Goal: Task Accomplishment & Management: Use online tool/utility

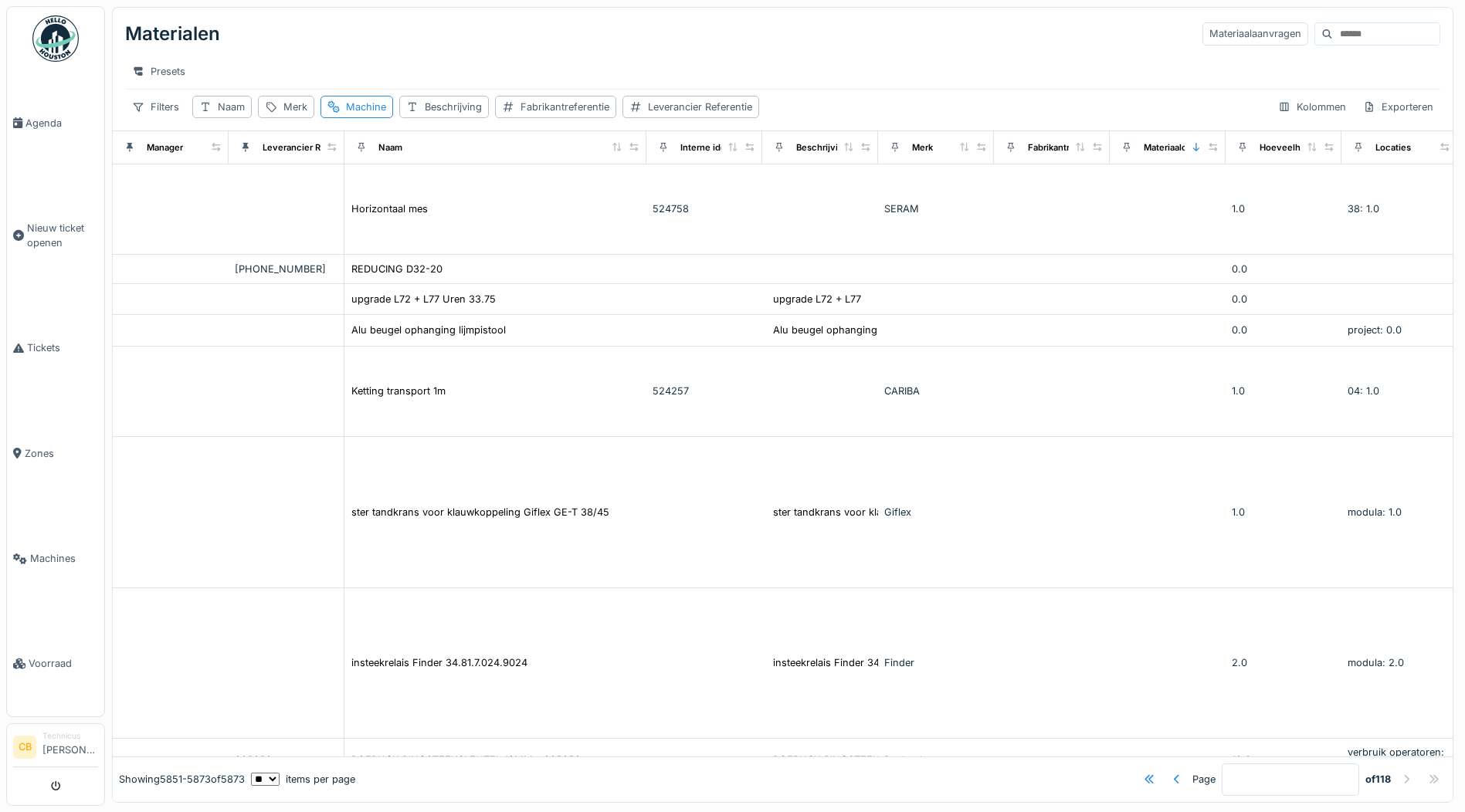
scroll to position [1187, 375]
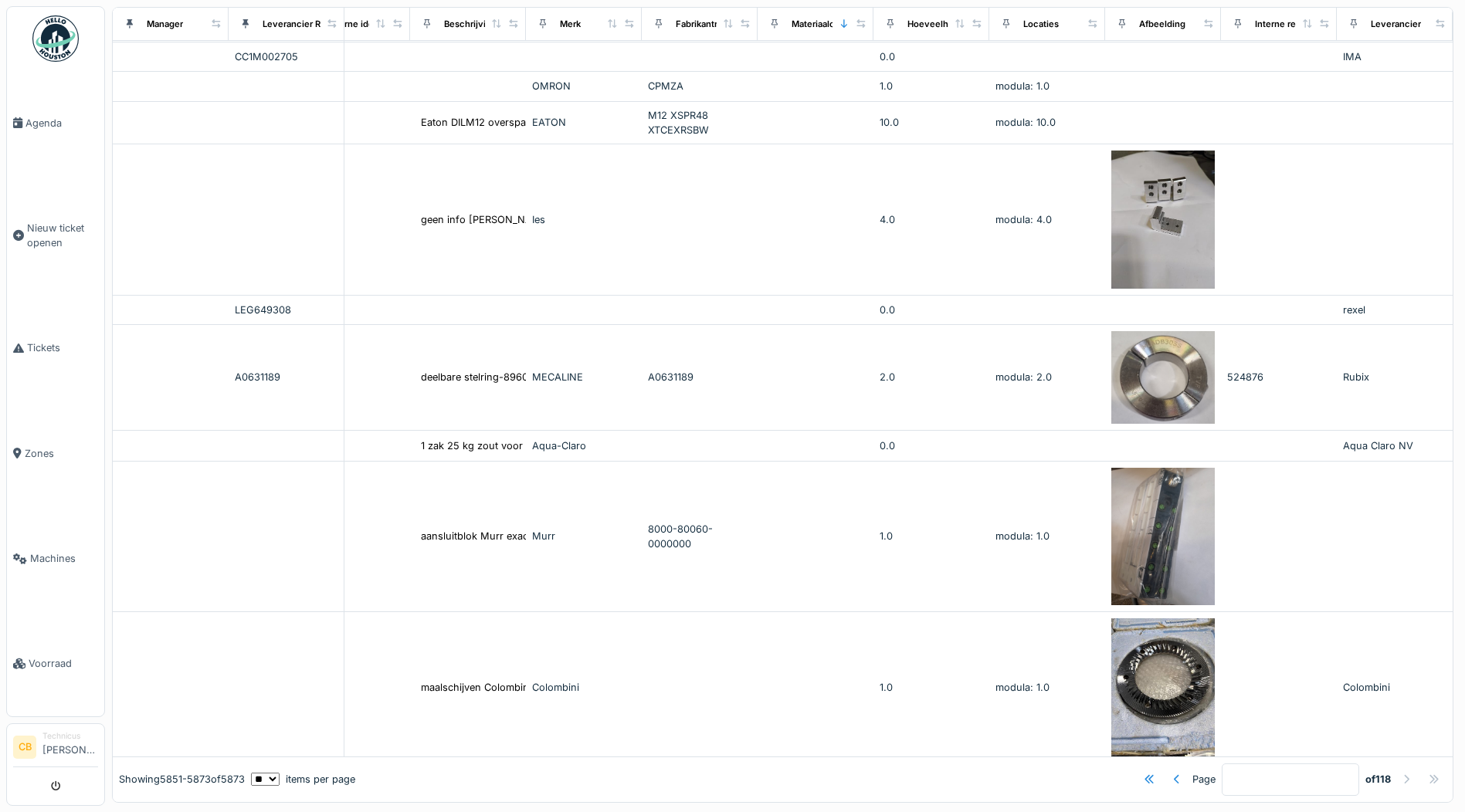
click at [60, 37] on img at bounding box center [55, 39] width 47 height 47
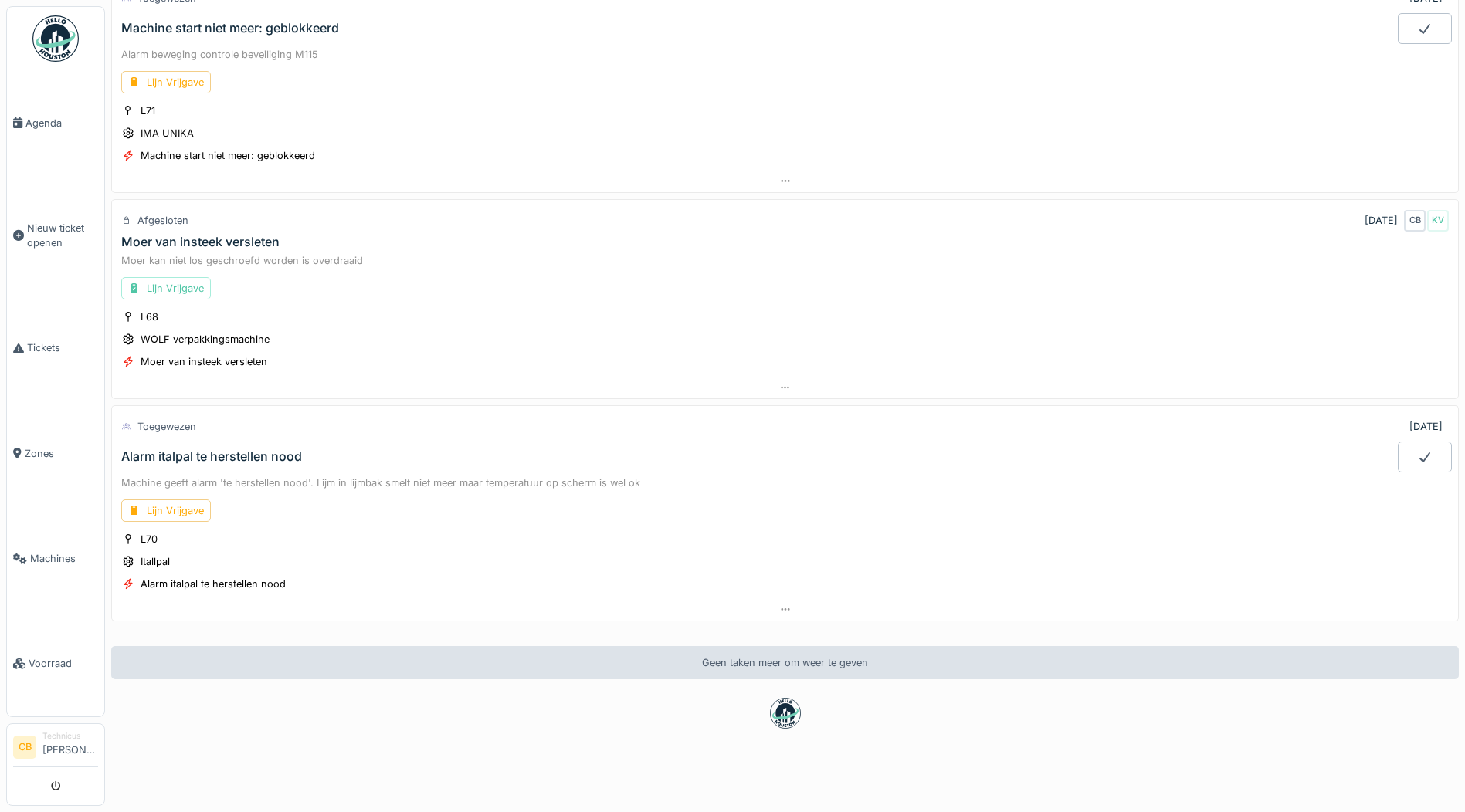
scroll to position [769, 0]
click at [196, 500] on div "Lijn Vrijgave" at bounding box center [166, 510] width 89 height 22
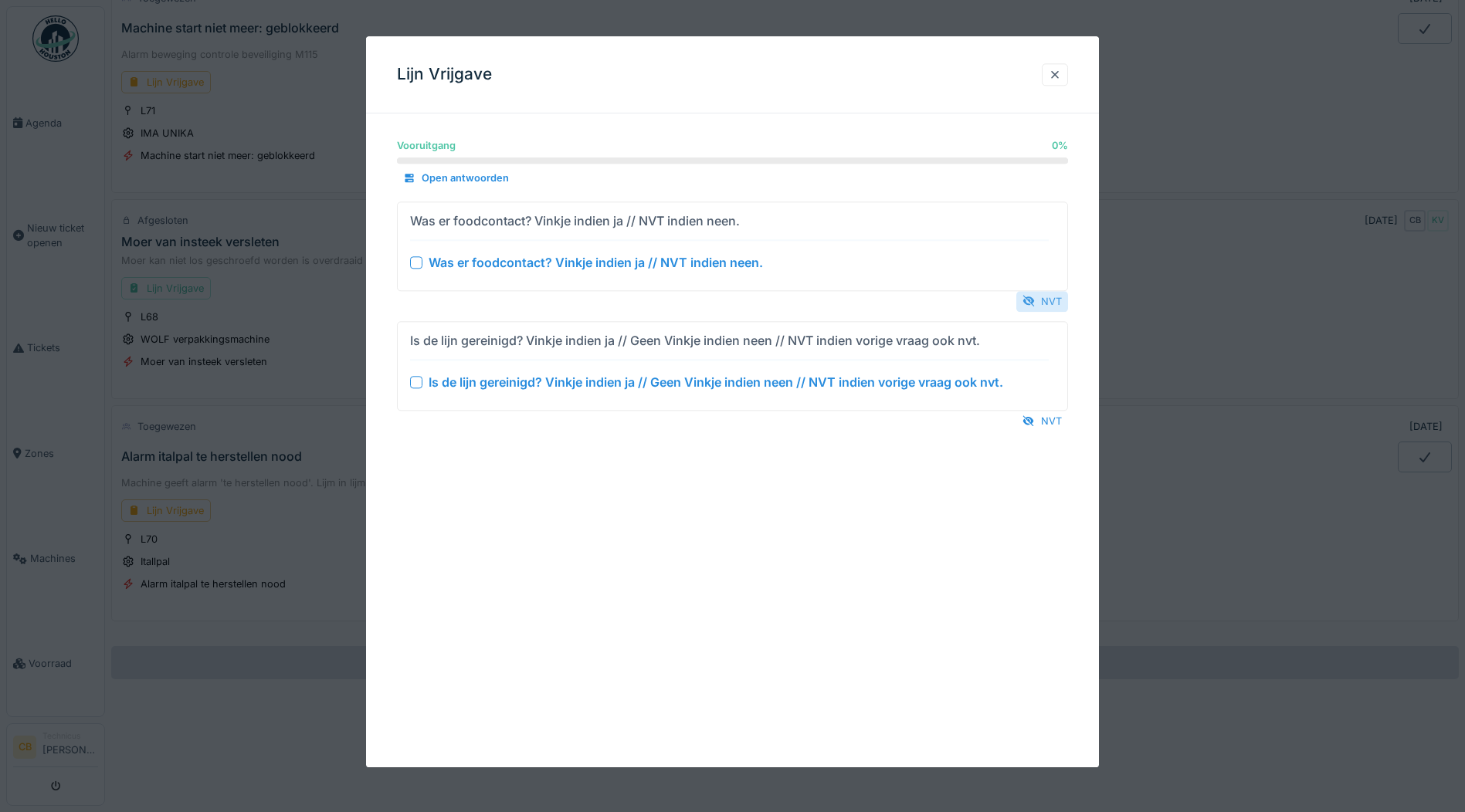
click at [1059, 297] on div "NVT" at bounding box center [1041, 301] width 51 height 20
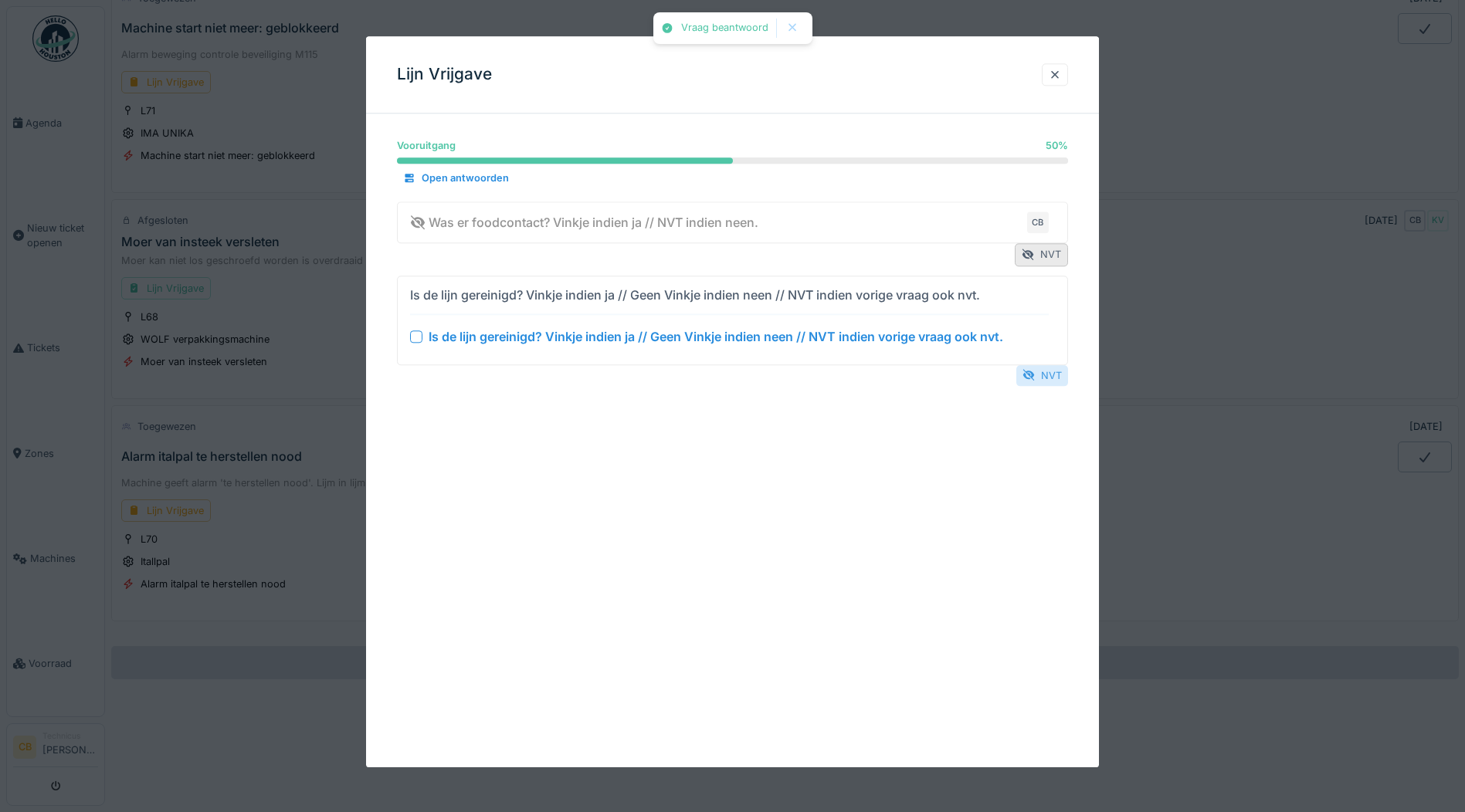
click at [1052, 366] on div "NVT" at bounding box center [1041, 374] width 51 height 20
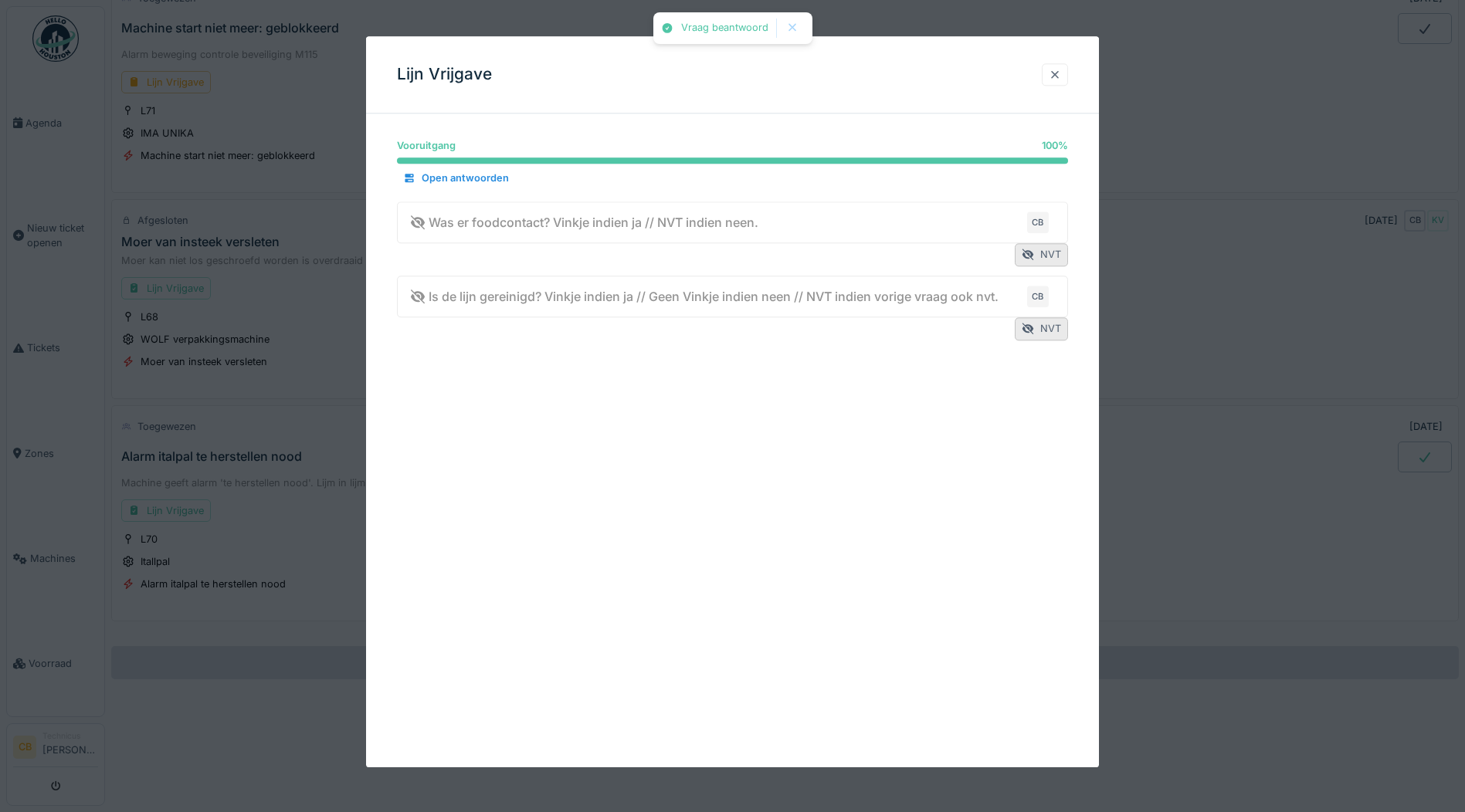
click at [1058, 74] on div at bounding box center [1055, 74] width 13 height 15
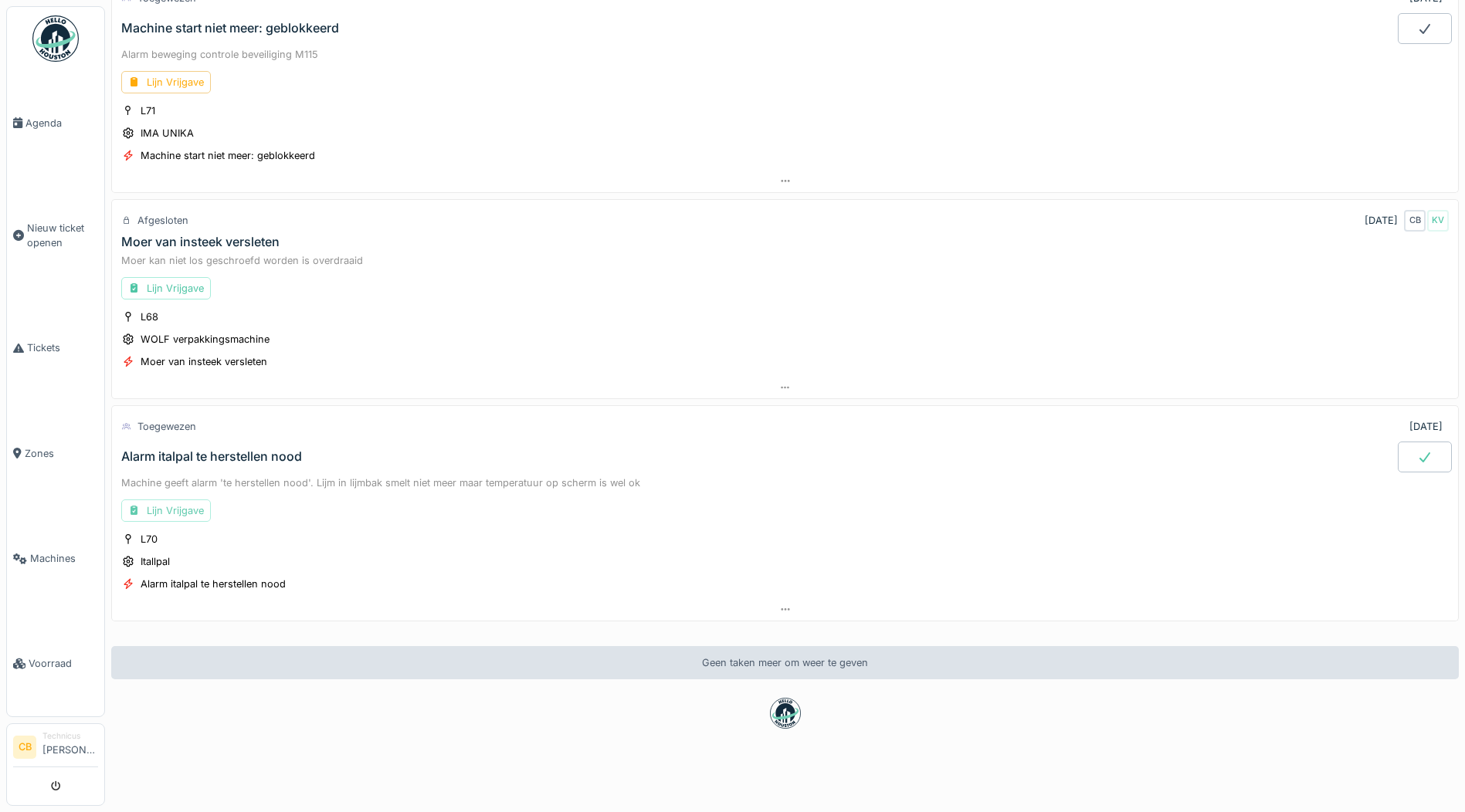
click at [189, 500] on div "Lijn Vrijgave" at bounding box center [166, 510] width 89 height 22
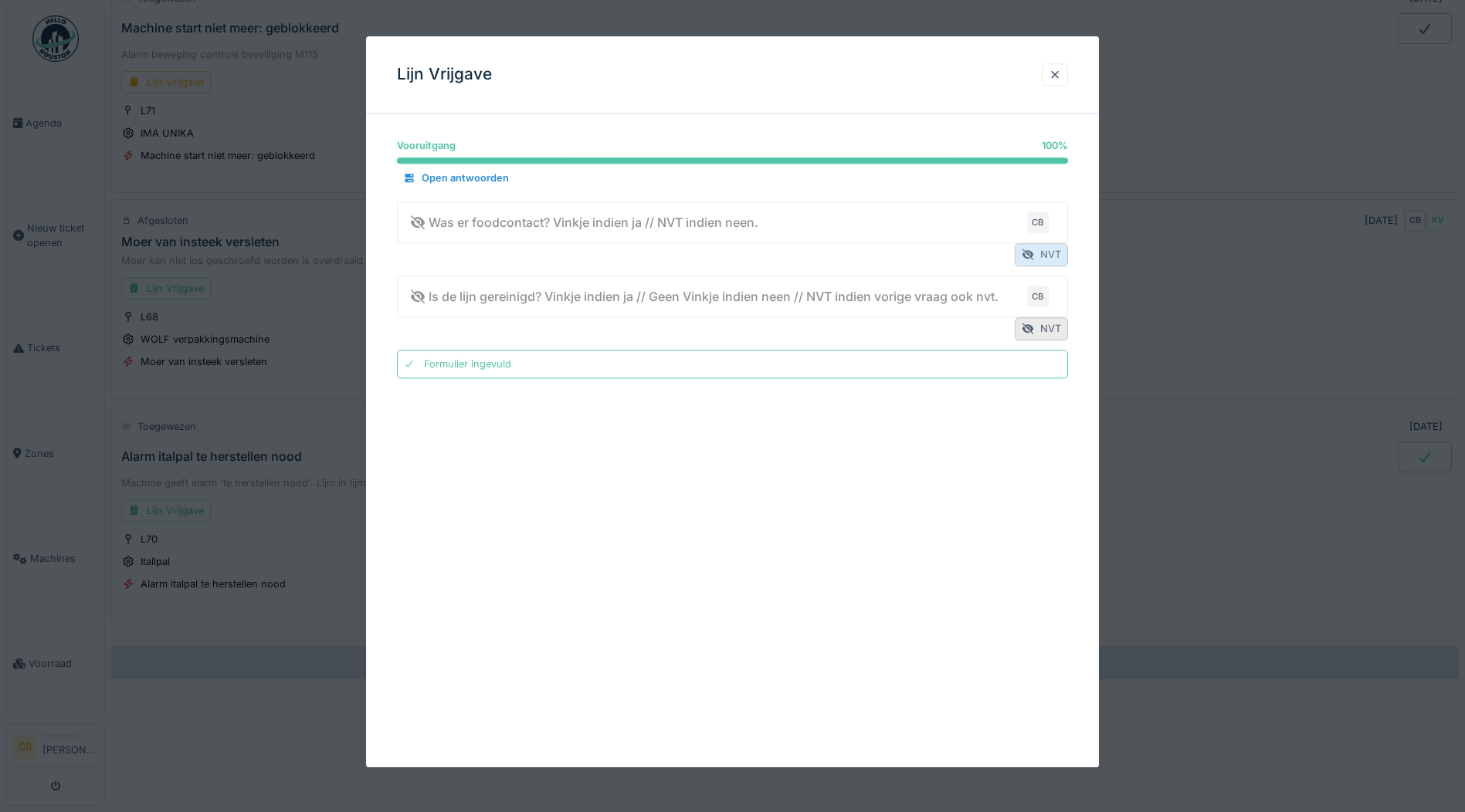
click at [1059, 251] on div "NVT" at bounding box center [1041, 255] width 53 height 22
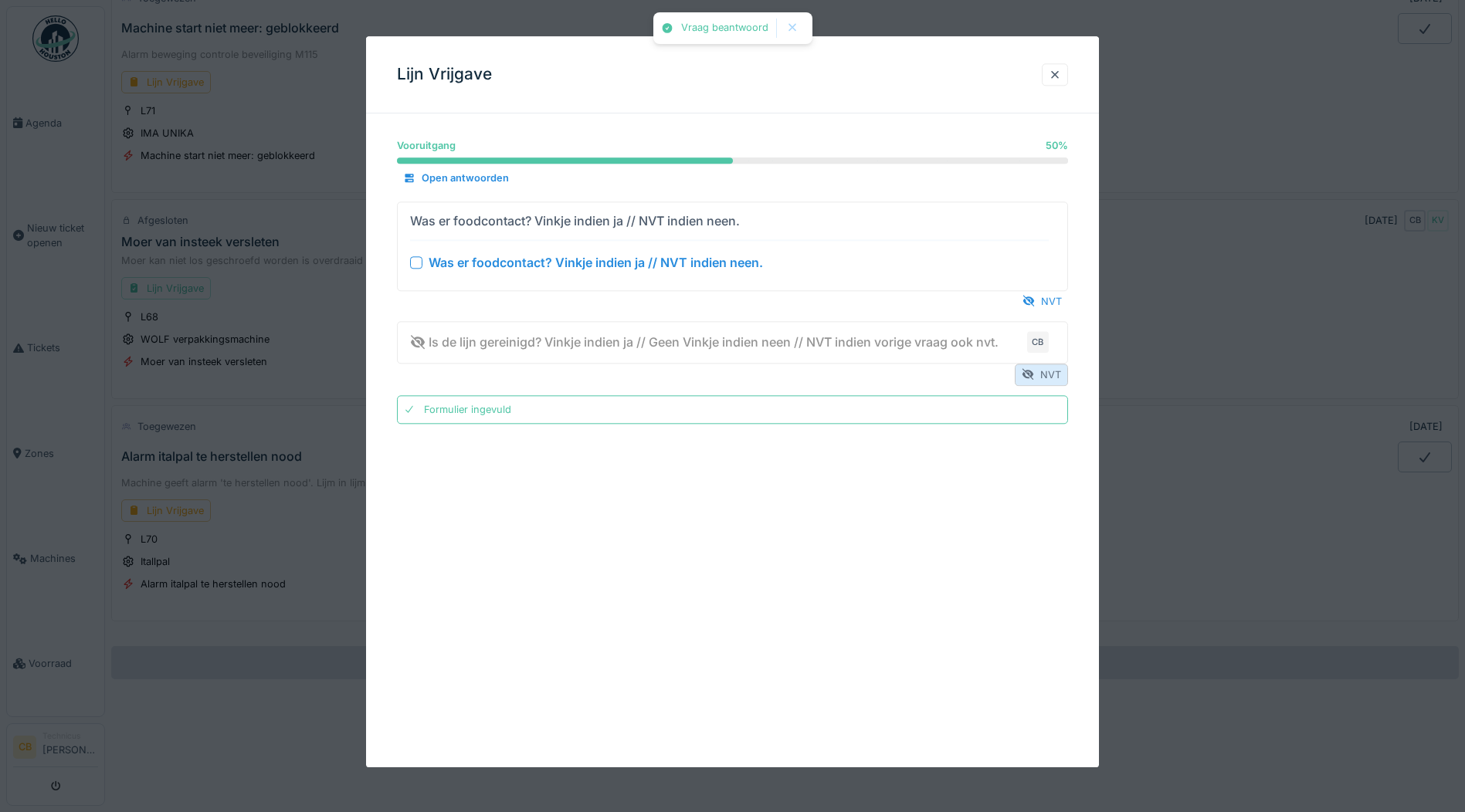
click at [1048, 374] on div "NVT" at bounding box center [1041, 374] width 53 height 22
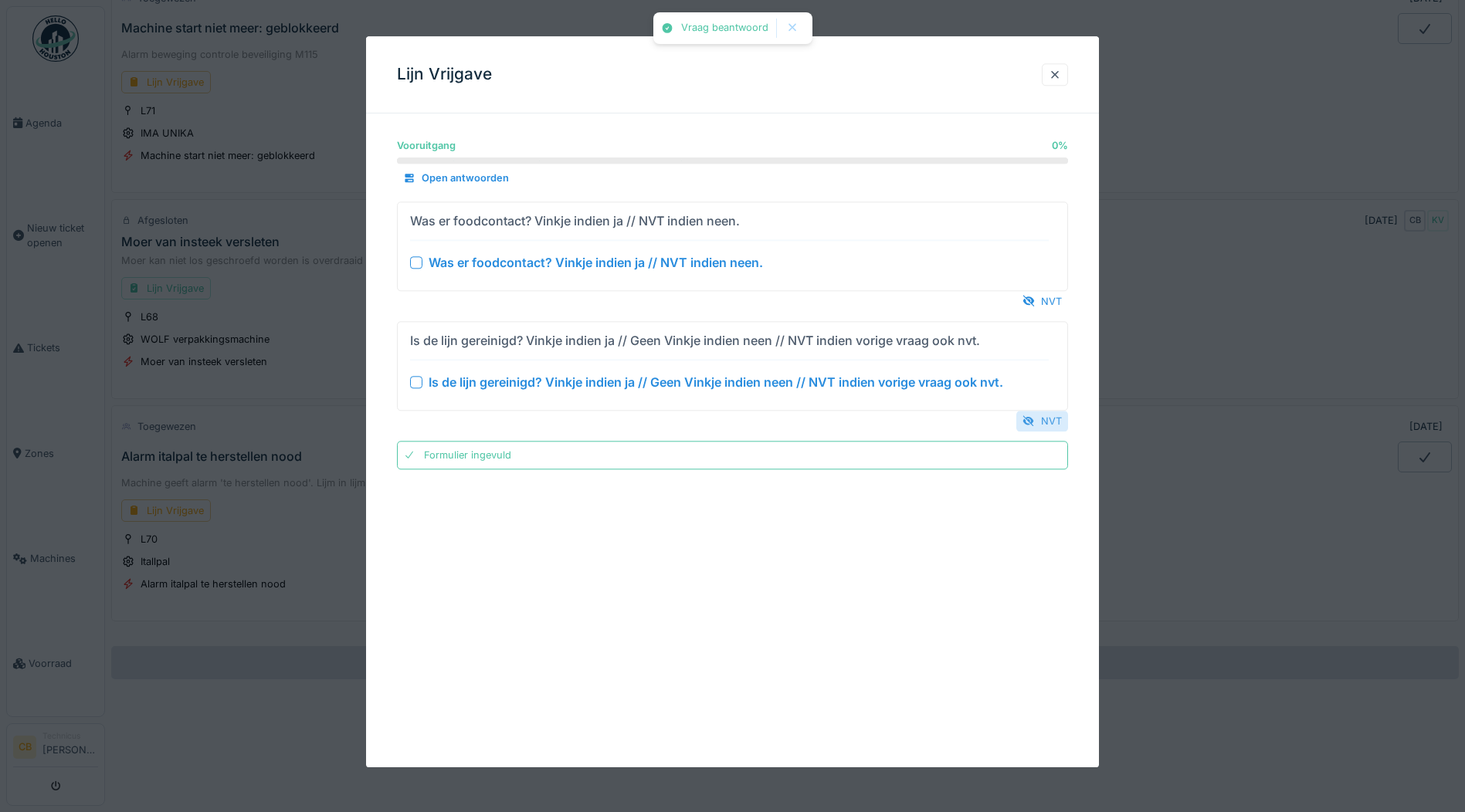
click at [1044, 418] on div "NVT" at bounding box center [1041, 420] width 51 height 20
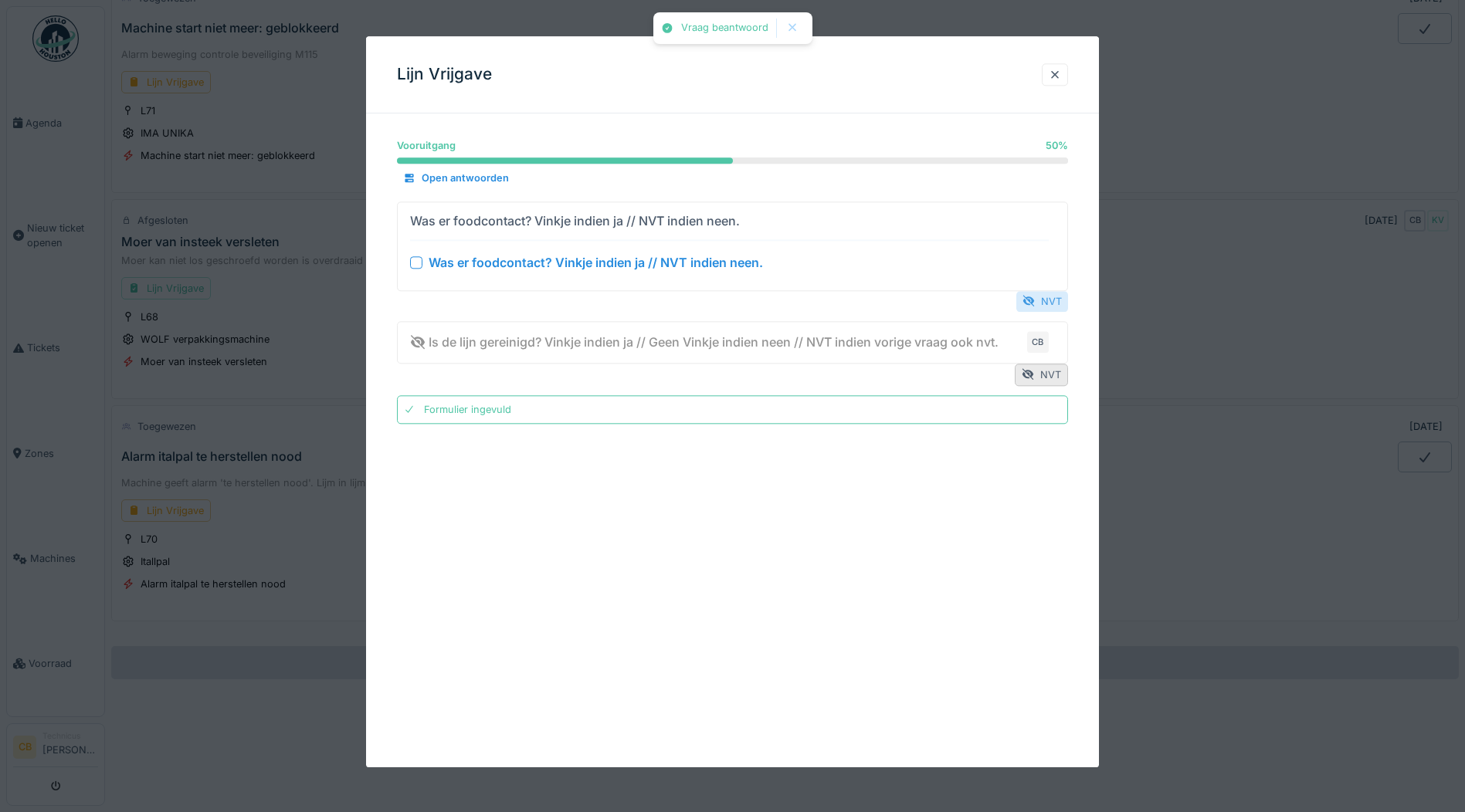
click at [1065, 293] on div "NVT" at bounding box center [1041, 301] width 51 height 20
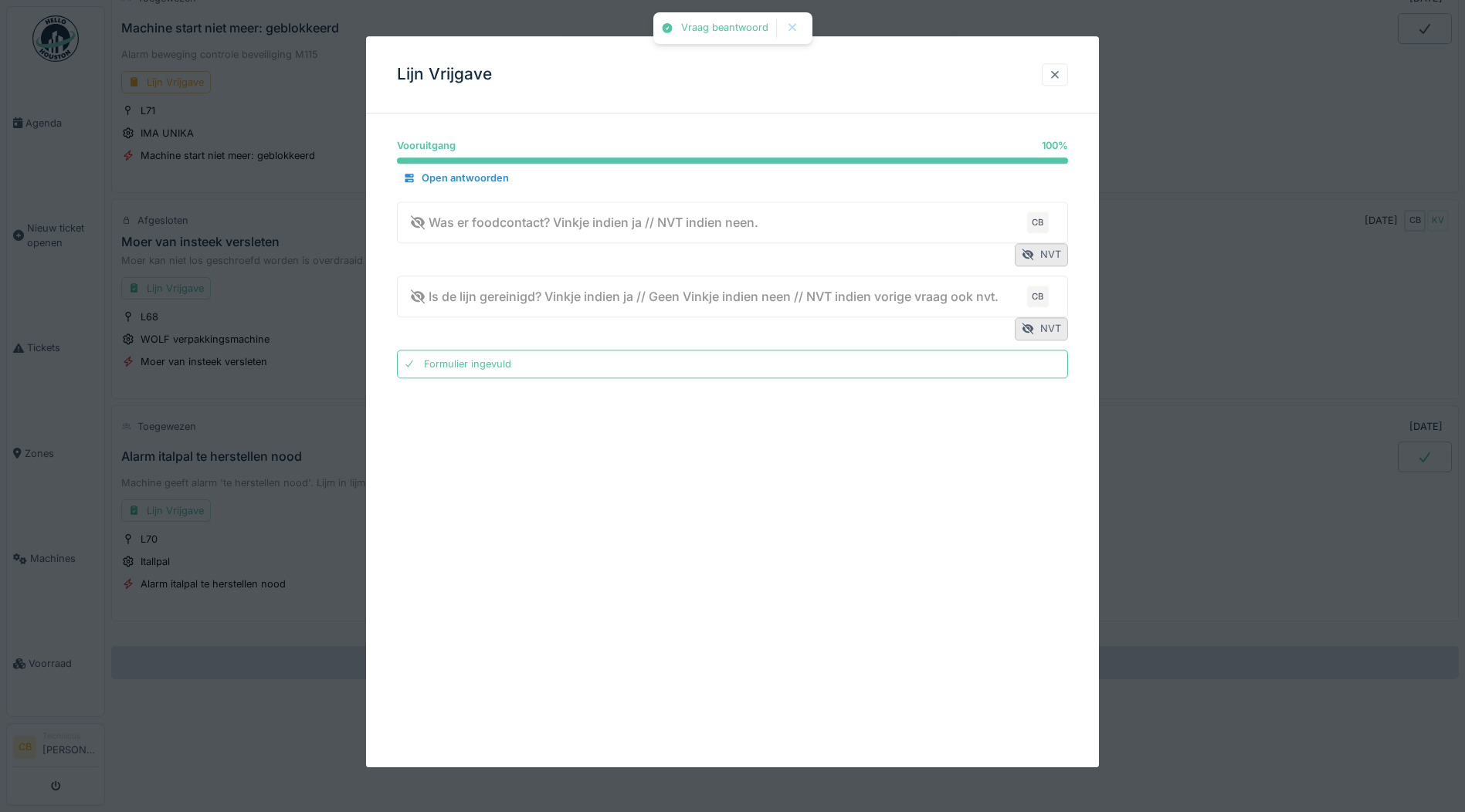
click at [1058, 74] on div at bounding box center [1055, 74] width 13 height 15
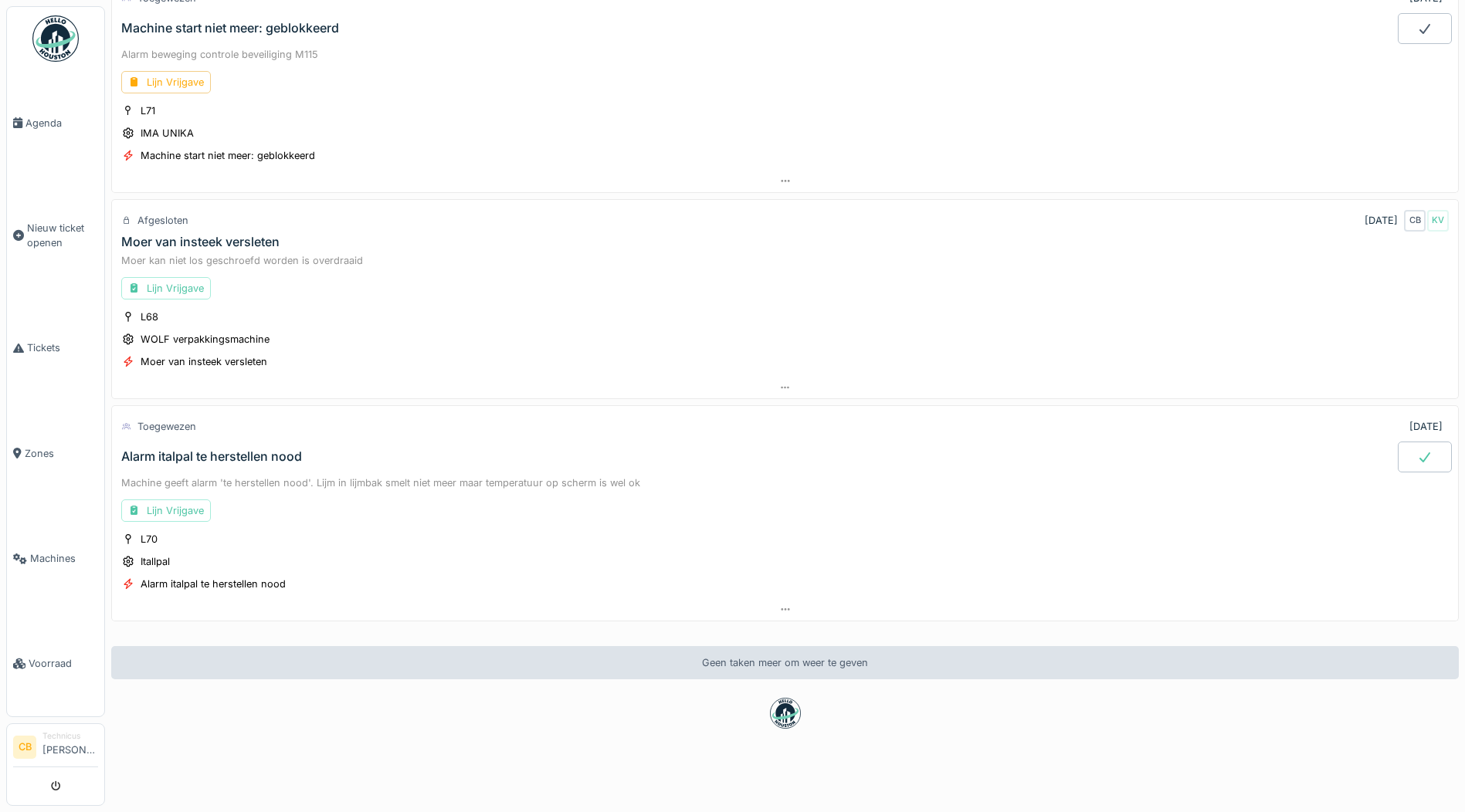
click at [1416, 451] on icon at bounding box center [1424, 457] width 16 height 13
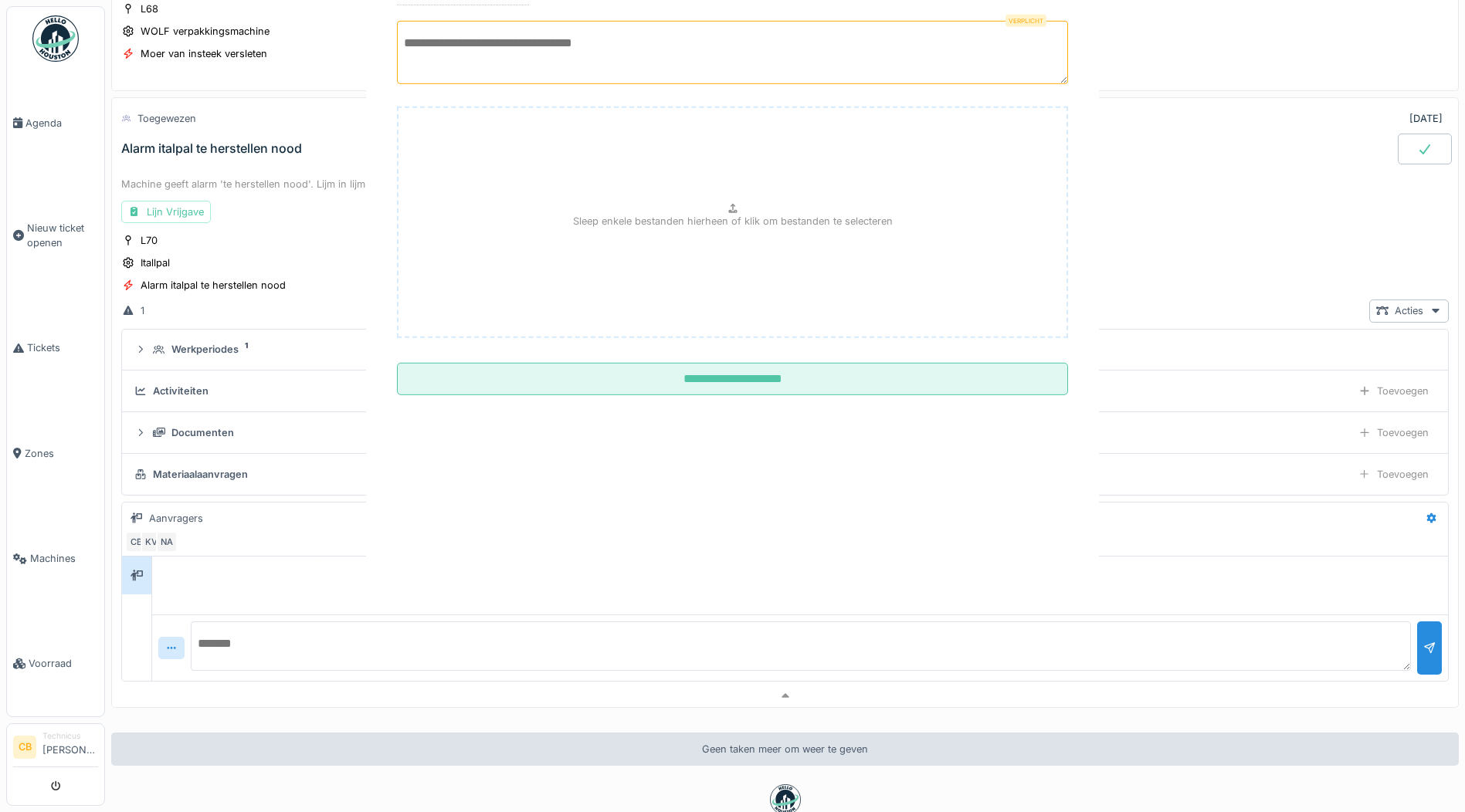
scroll to position [1101, 0]
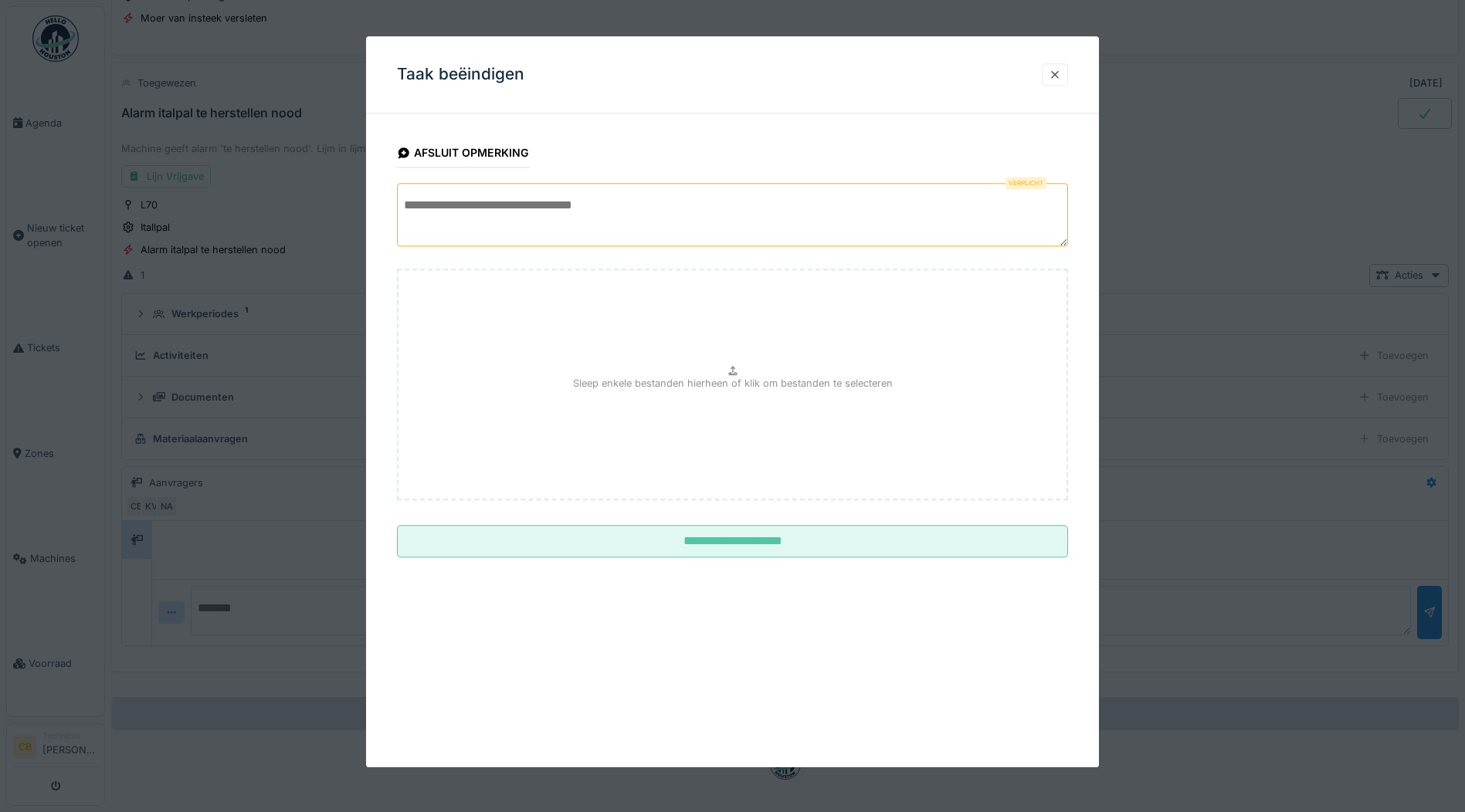
click at [427, 223] on textarea at bounding box center [732, 214] width 671 height 63
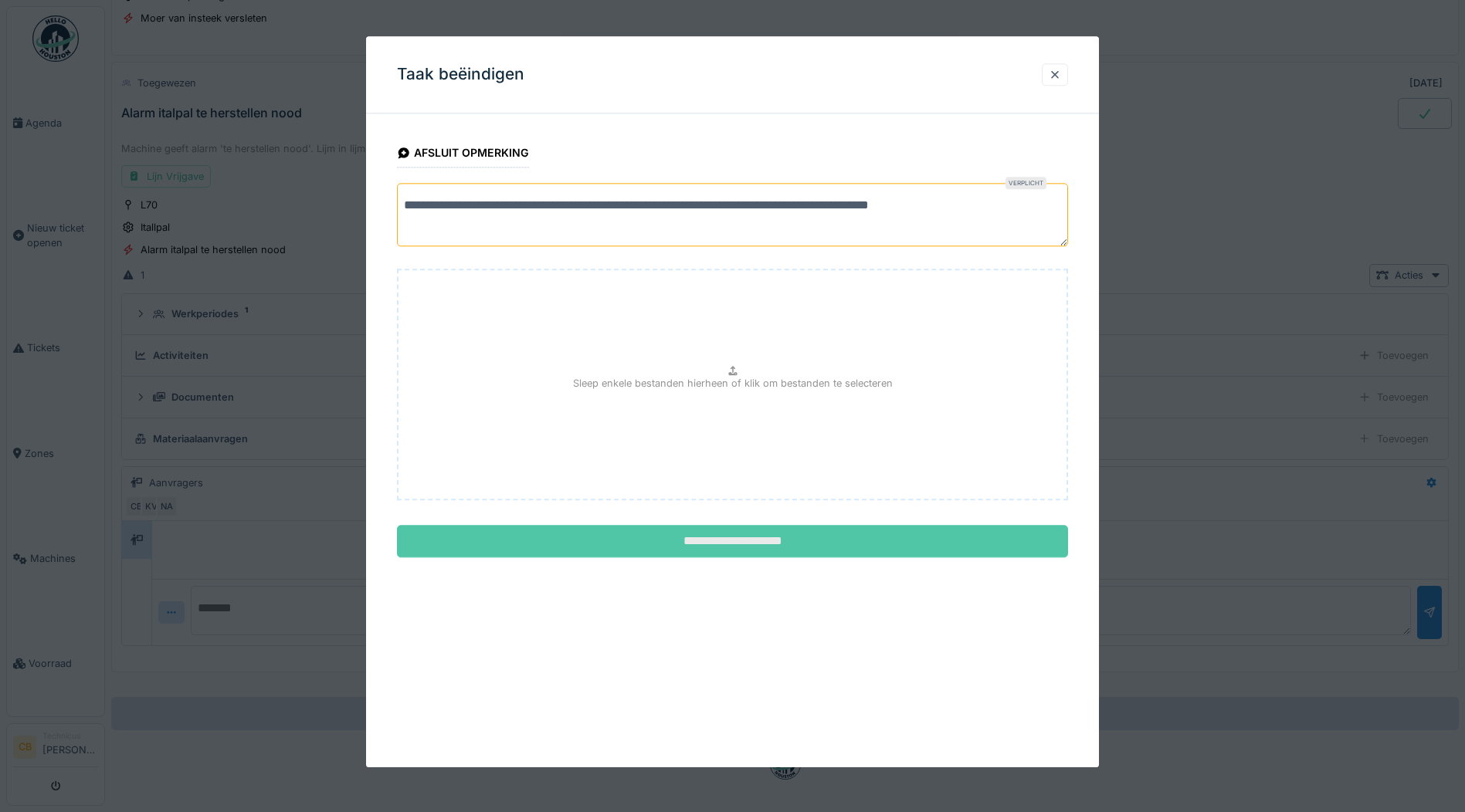
type textarea "**********"
click at [763, 535] on input "**********" at bounding box center [732, 541] width 671 height 32
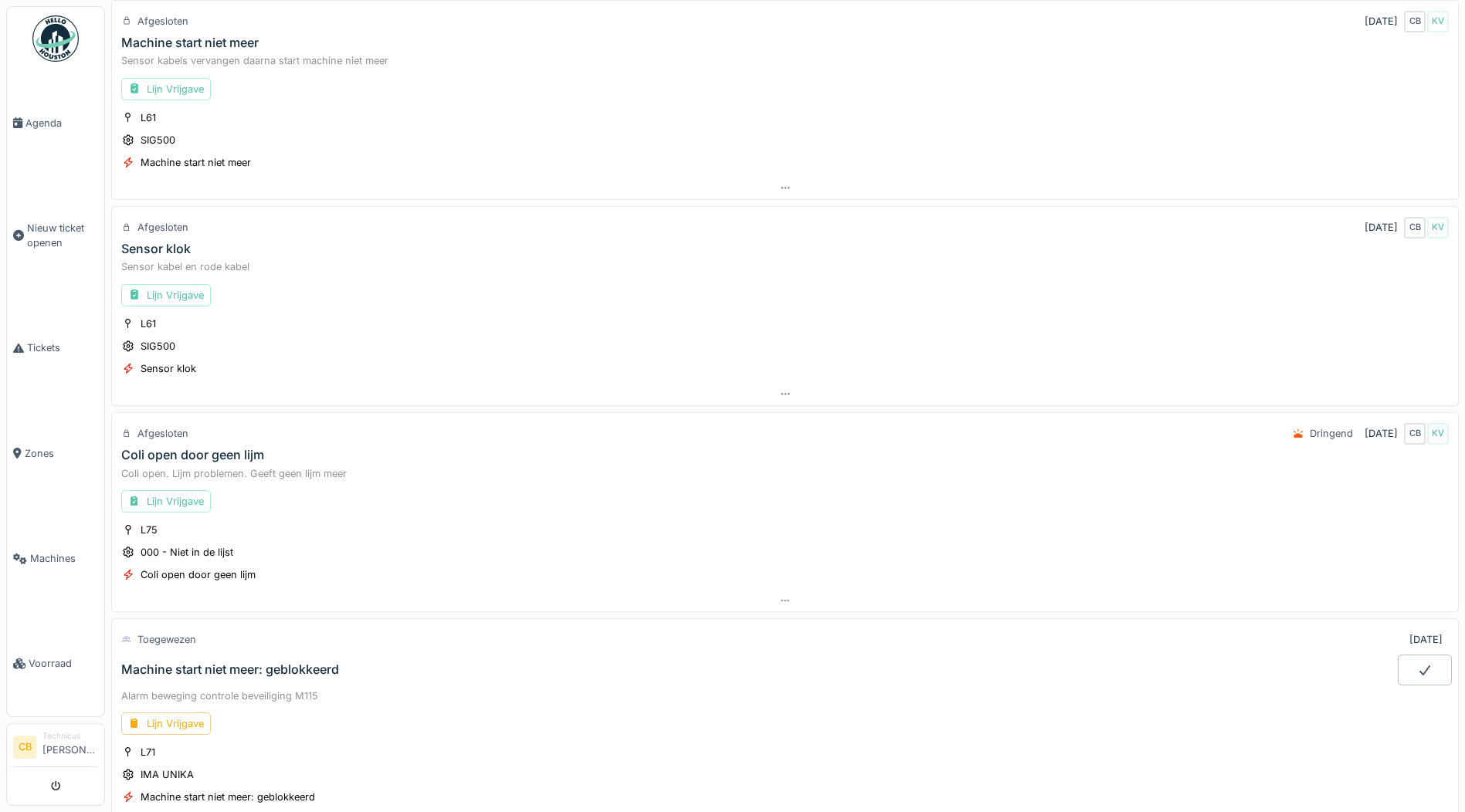
scroll to position [0, 0]
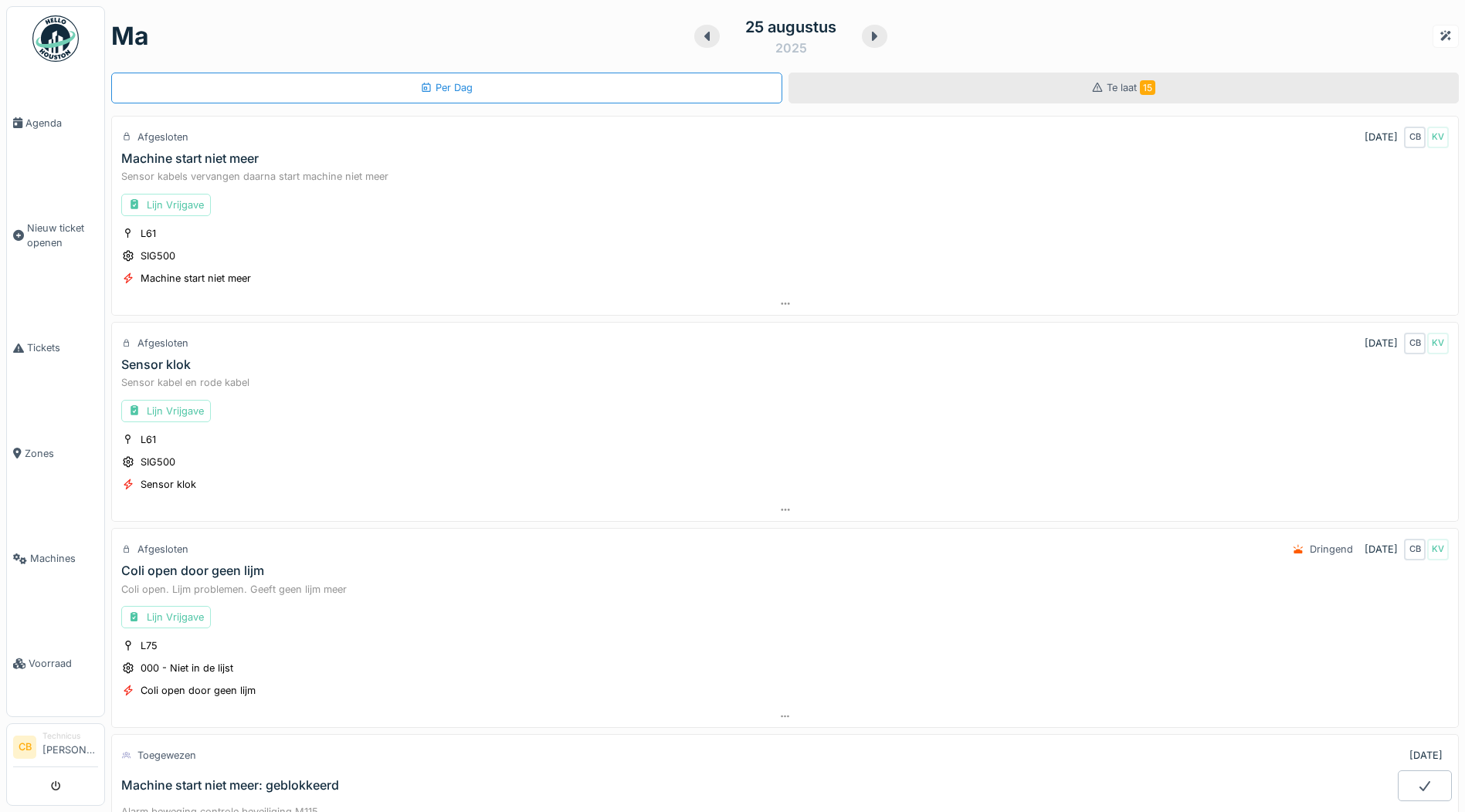
click at [1140, 84] on span "15" at bounding box center [1148, 87] width 16 height 15
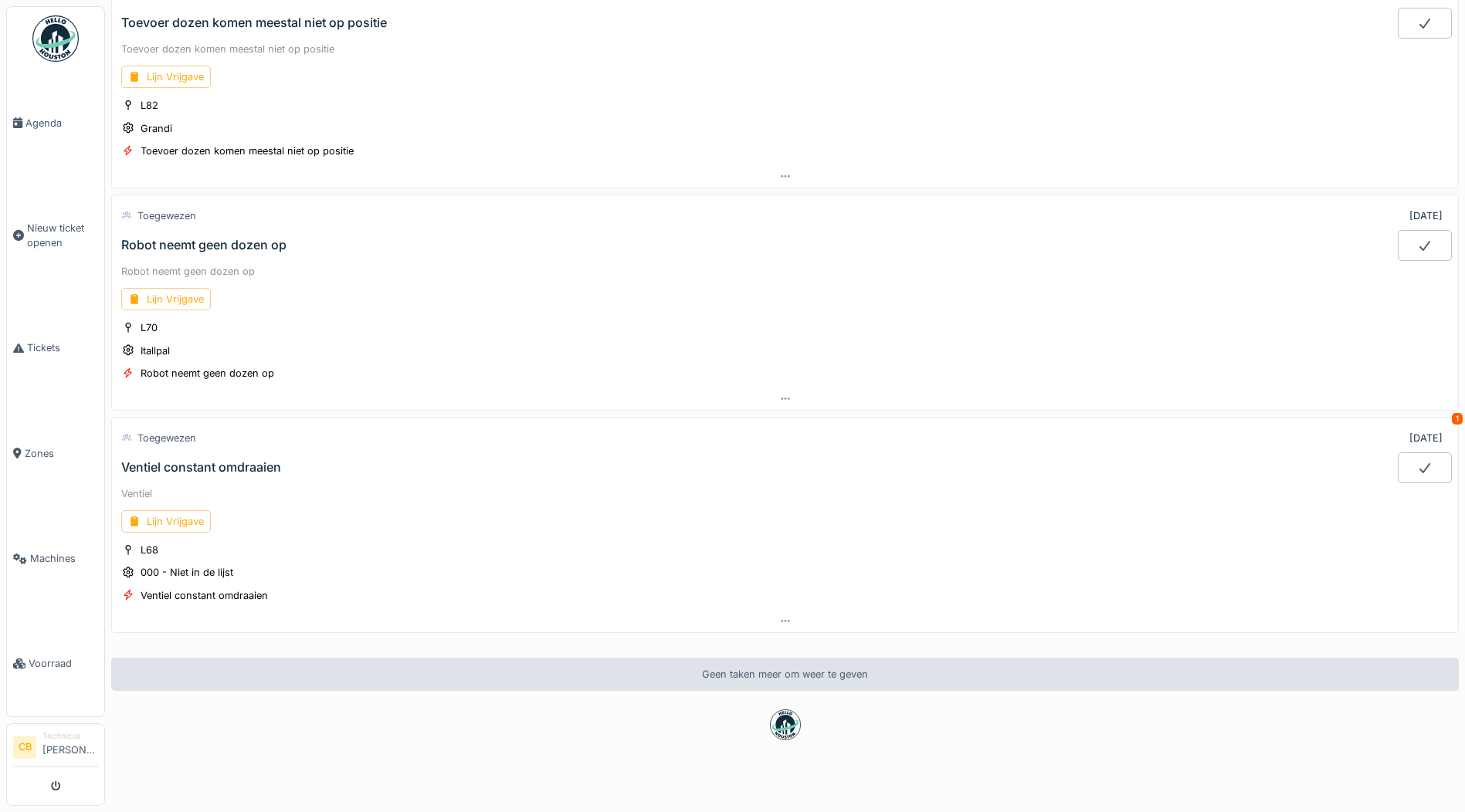
scroll to position [2712, 0]
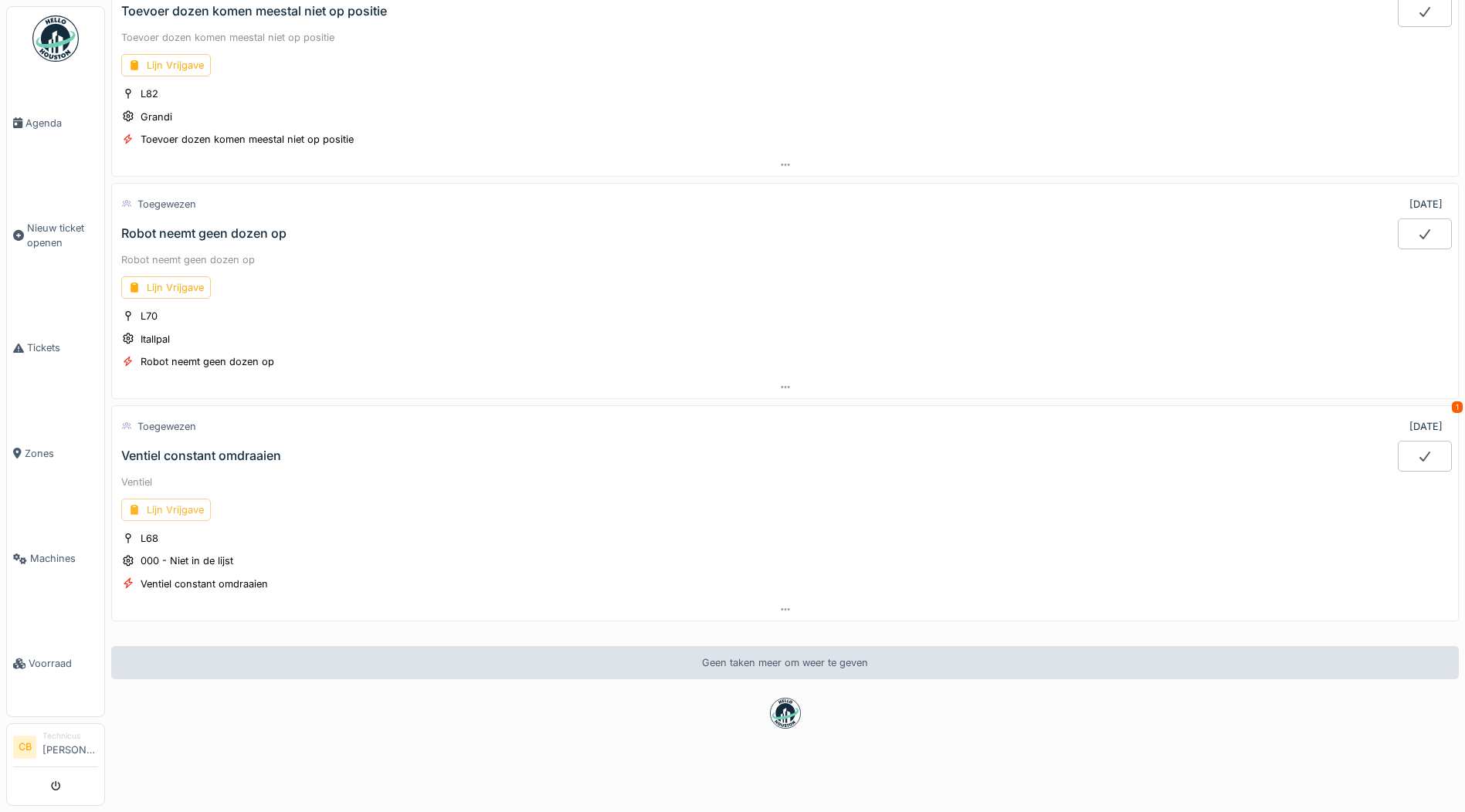
click at [185, 499] on div "Lijn Vrijgave" at bounding box center [166, 509] width 89 height 22
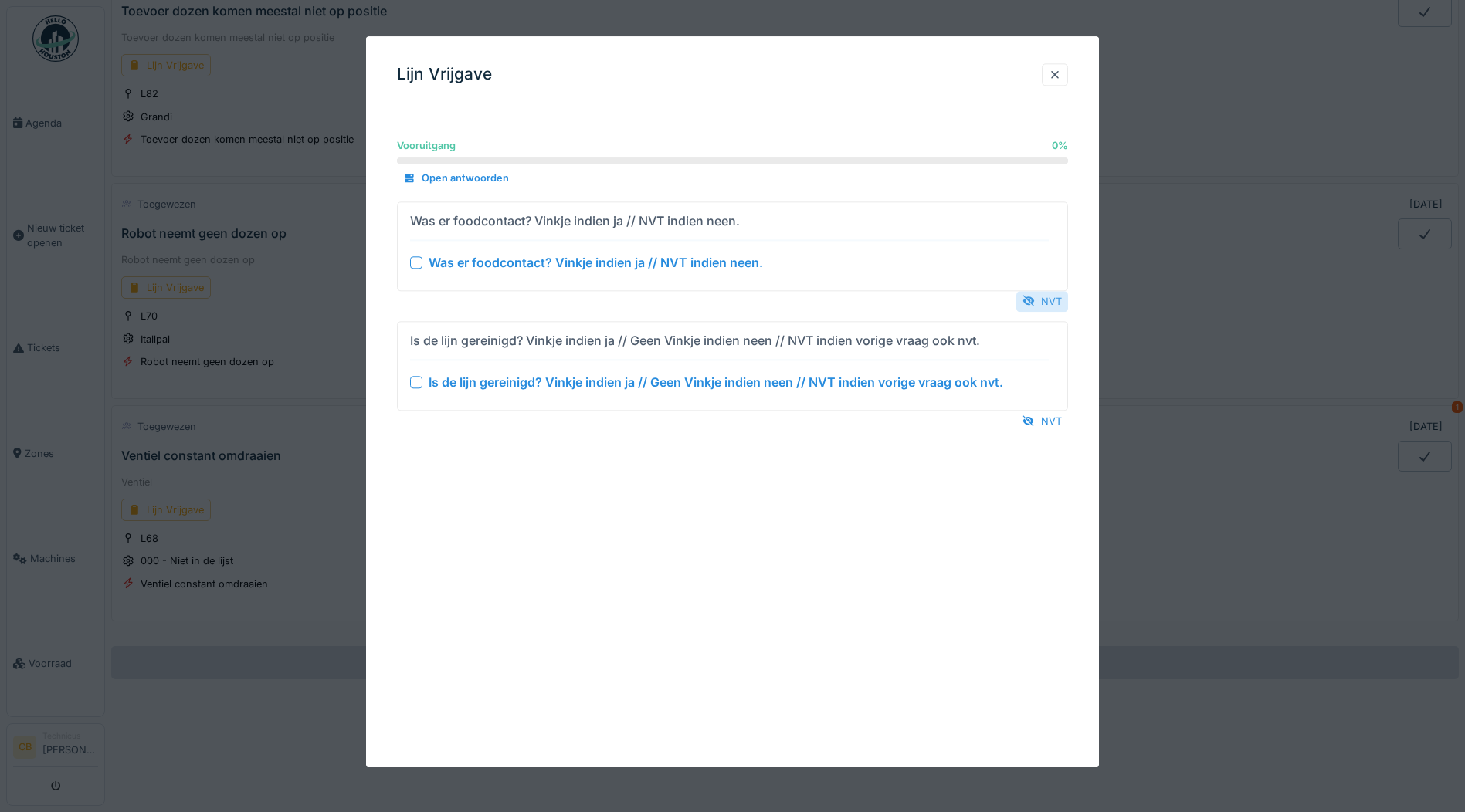
click at [1046, 298] on div "NVT" at bounding box center [1041, 301] width 51 height 20
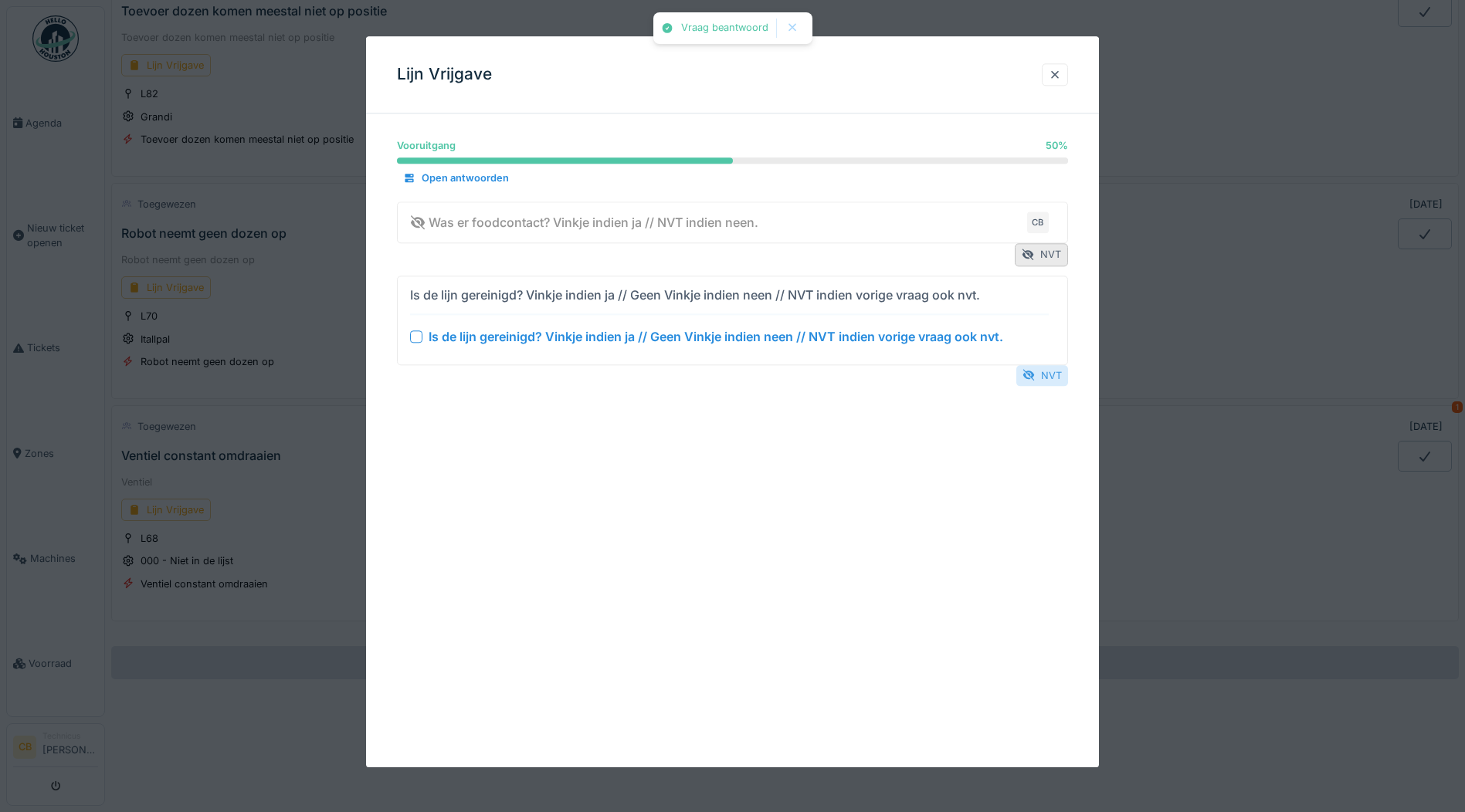
click at [1041, 371] on div "NVT" at bounding box center [1041, 374] width 51 height 20
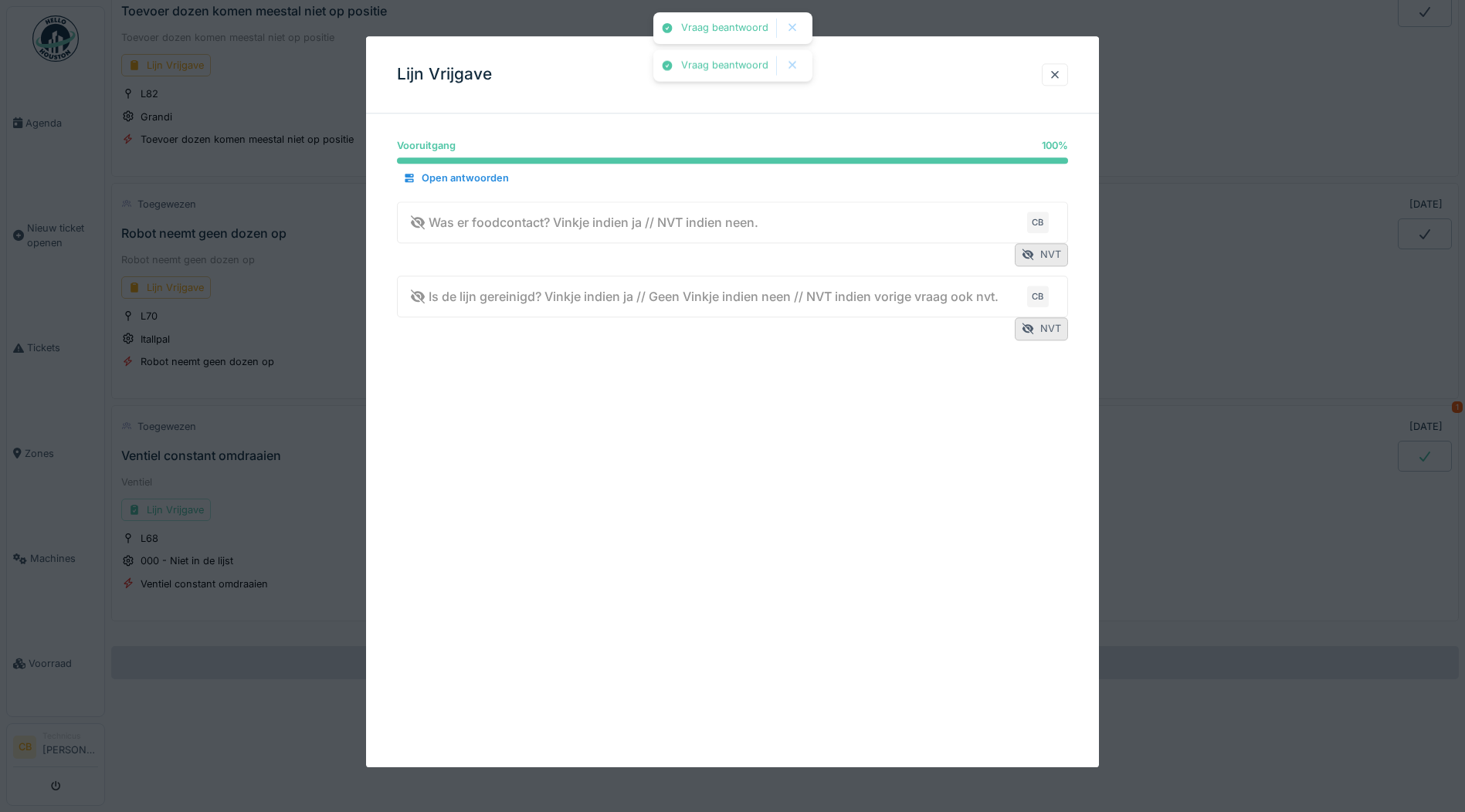
click at [1060, 76] on div at bounding box center [1055, 74] width 13 height 15
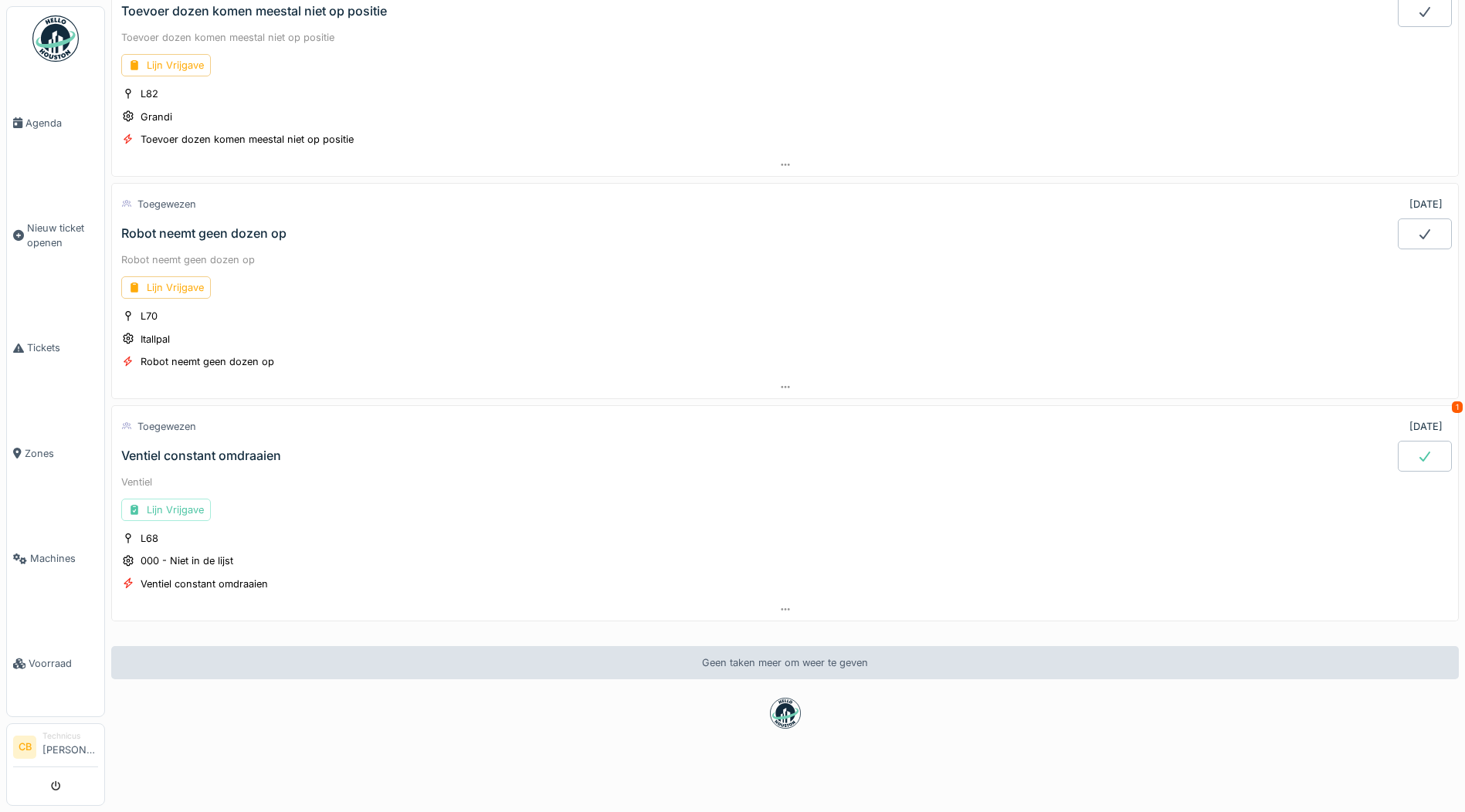
click at [1419, 452] on icon at bounding box center [1424, 457] width 11 height 10
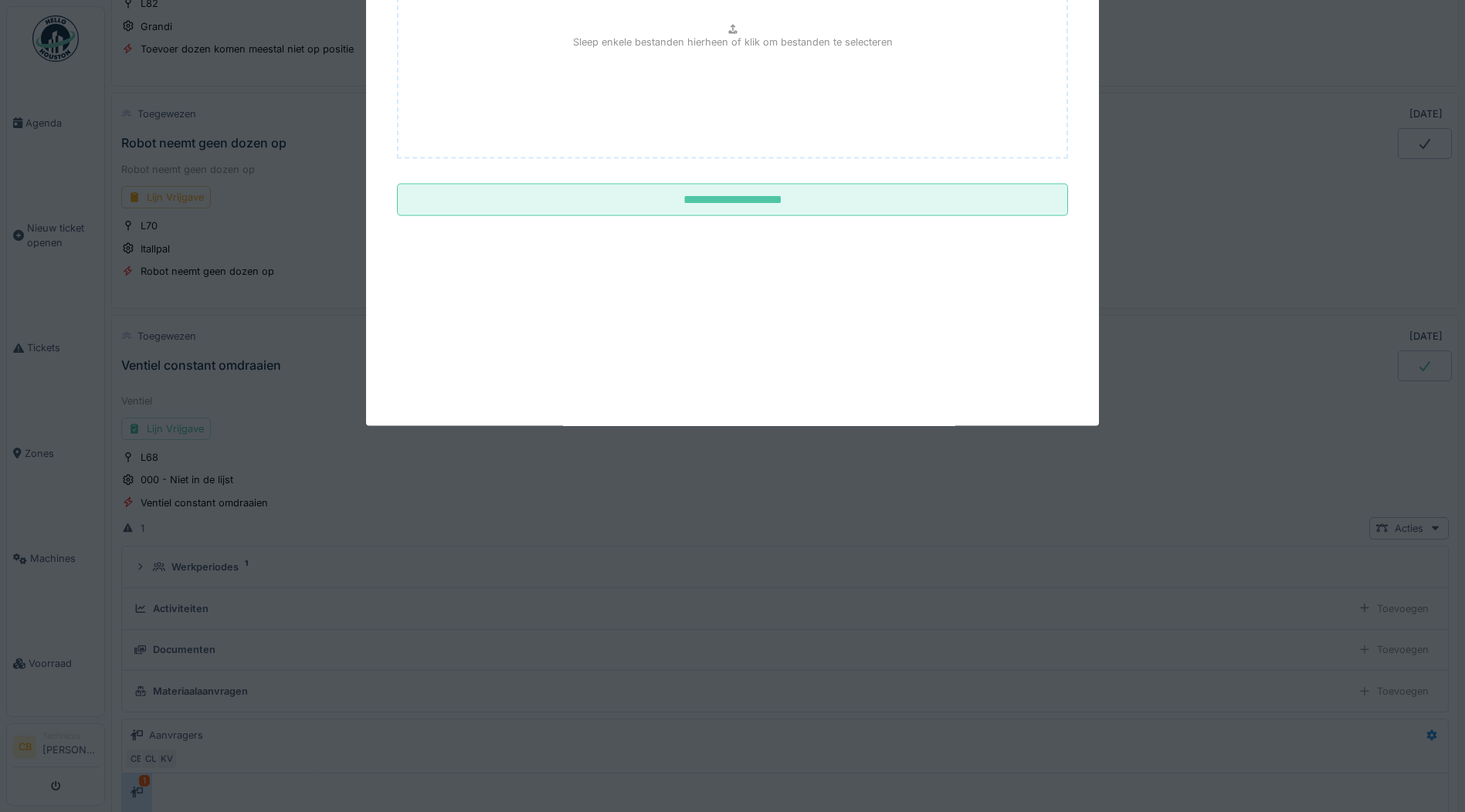
scroll to position [3043, 0]
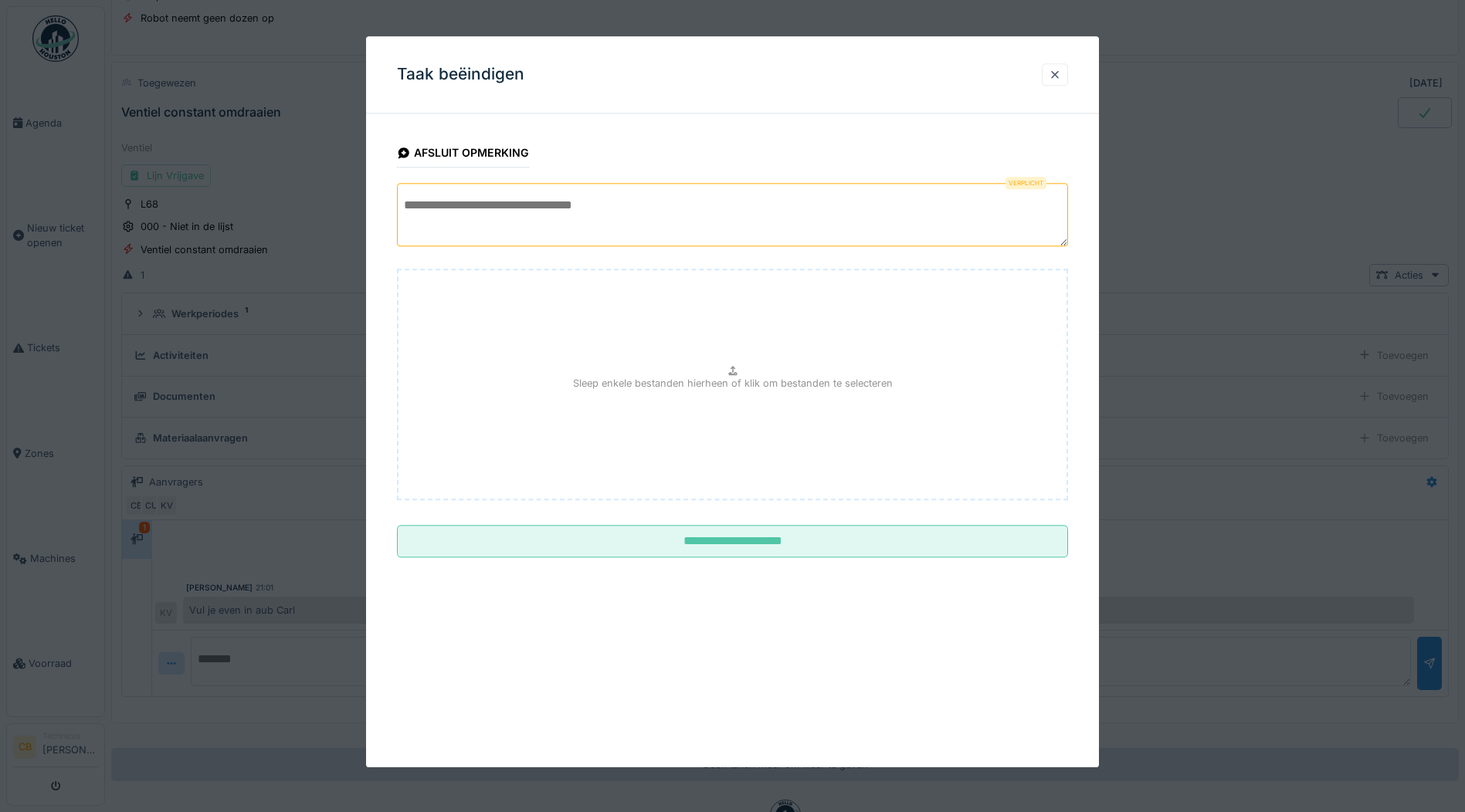
click at [434, 215] on textarea at bounding box center [732, 214] width 671 height 63
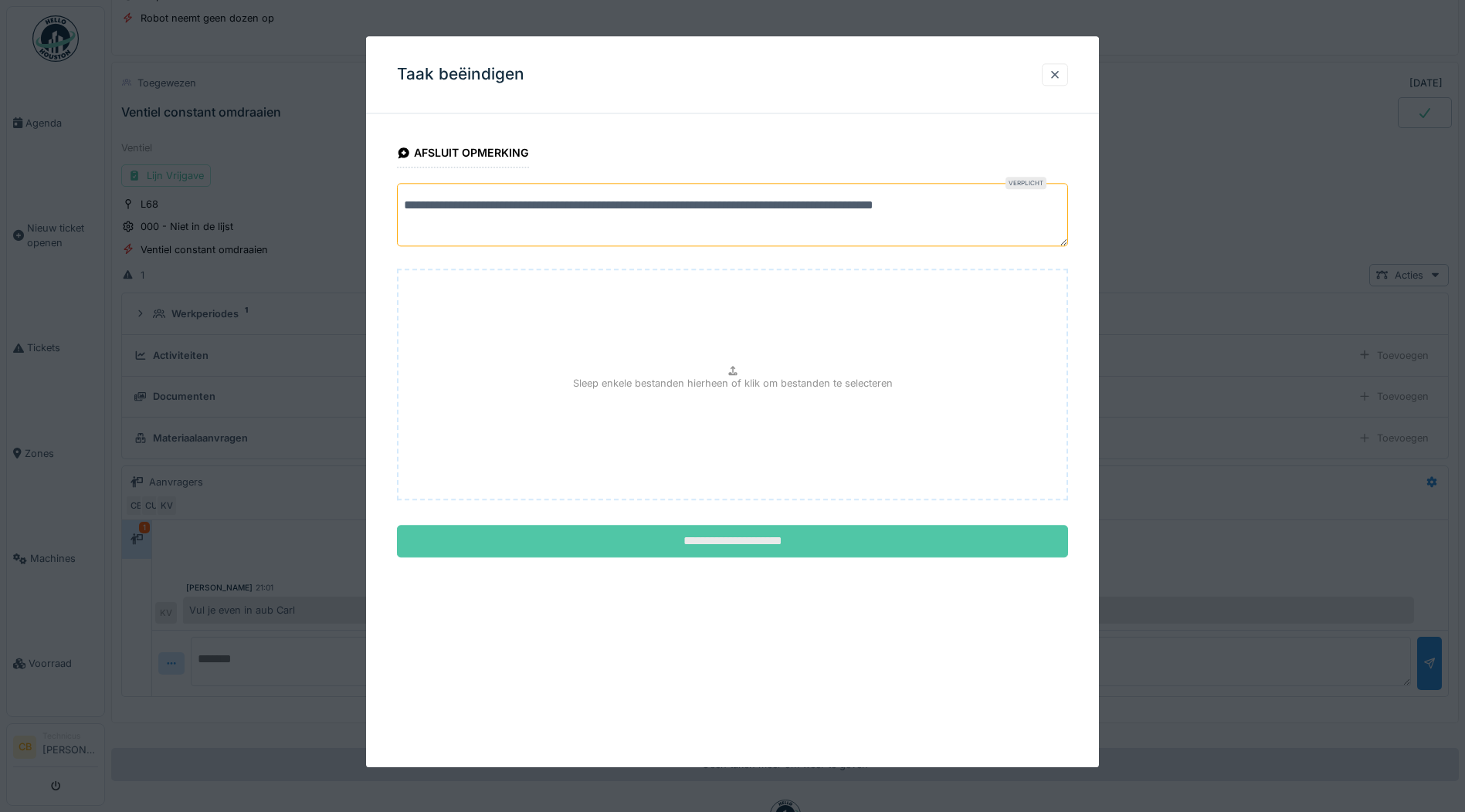
type textarea "**********"
click at [796, 535] on input "**********" at bounding box center [732, 541] width 671 height 32
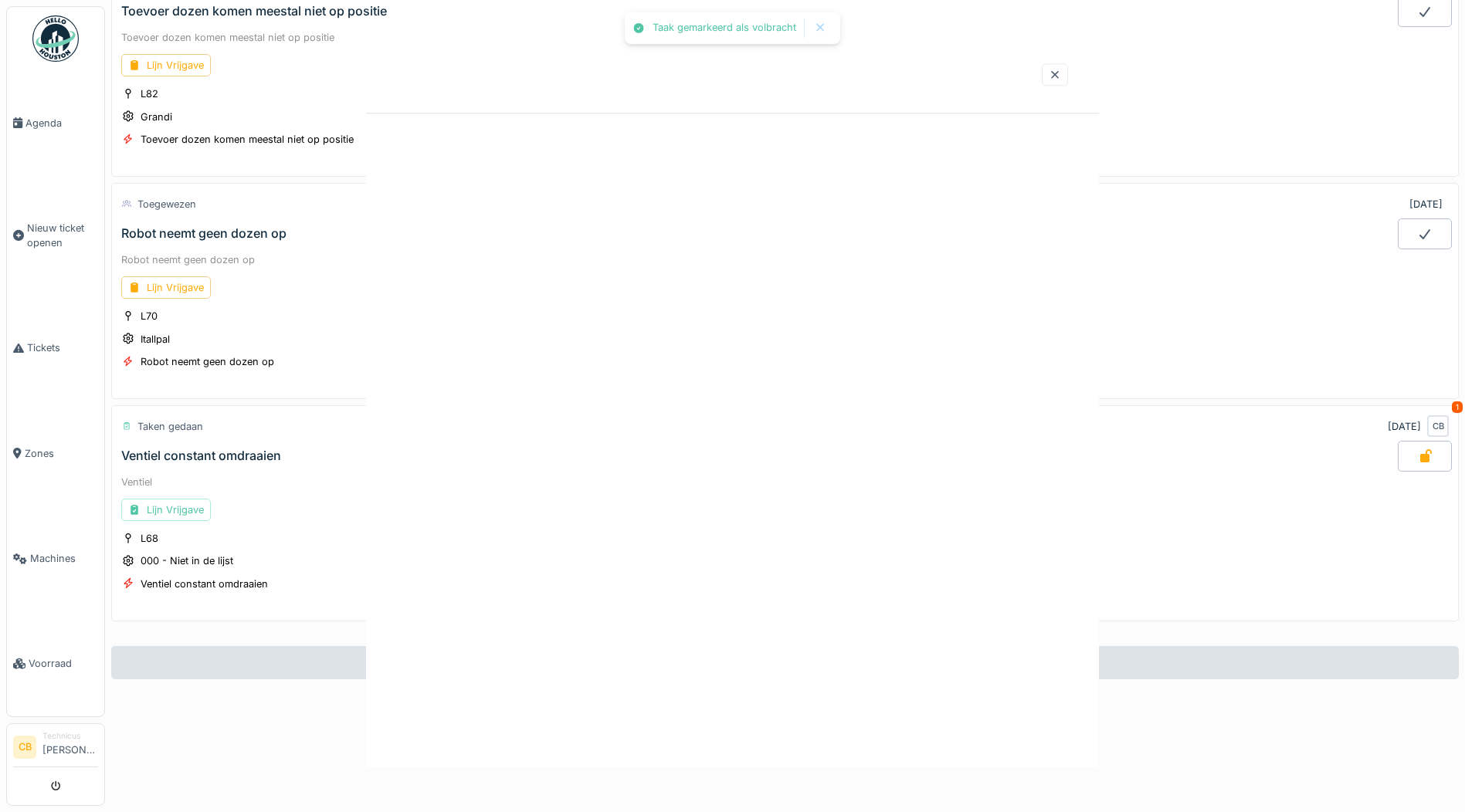
scroll to position [2712, 0]
